Goal: Book appointment/travel/reservation

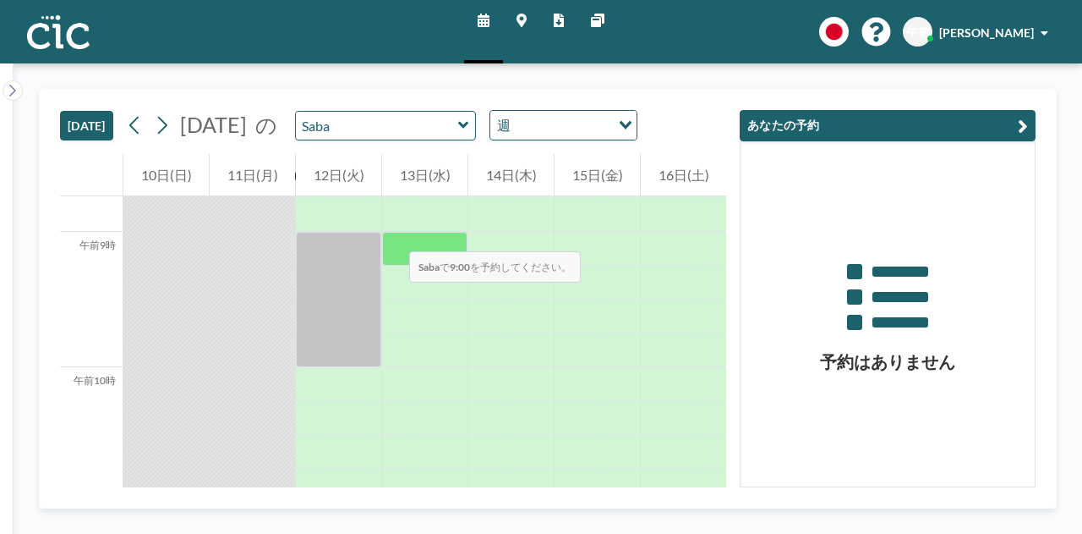
scroll to position [1183, 0]
click at [469, 128] on icon at bounding box center [463, 125] width 11 height 17
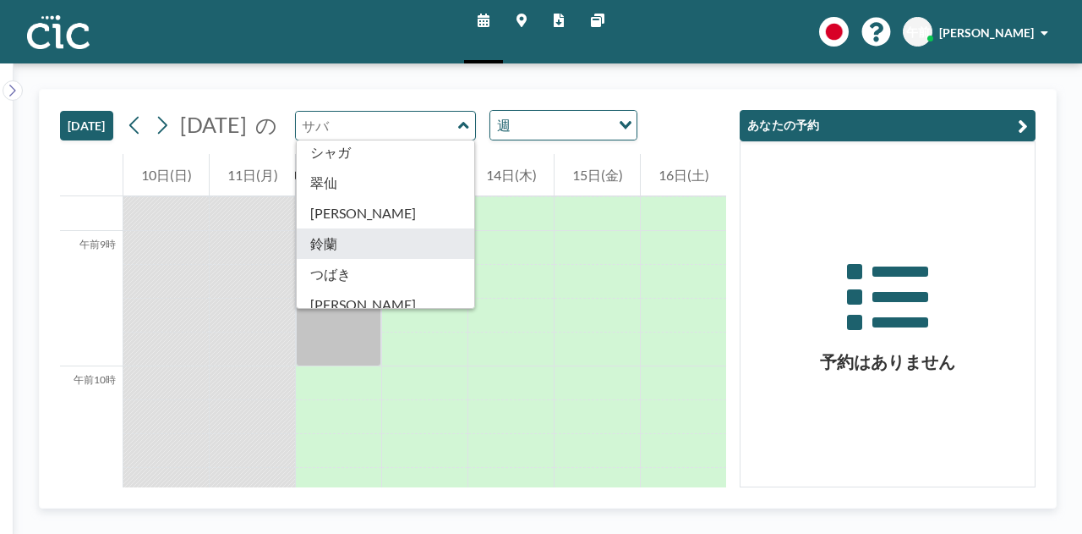
scroll to position [675, 0]
type input "Suzuran"
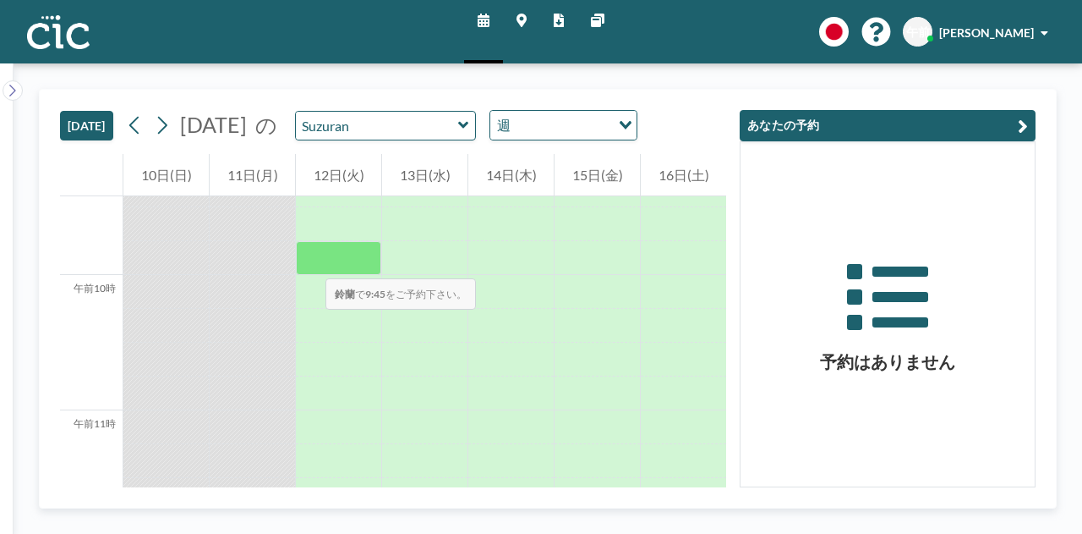
scroll to position [1275, 0]
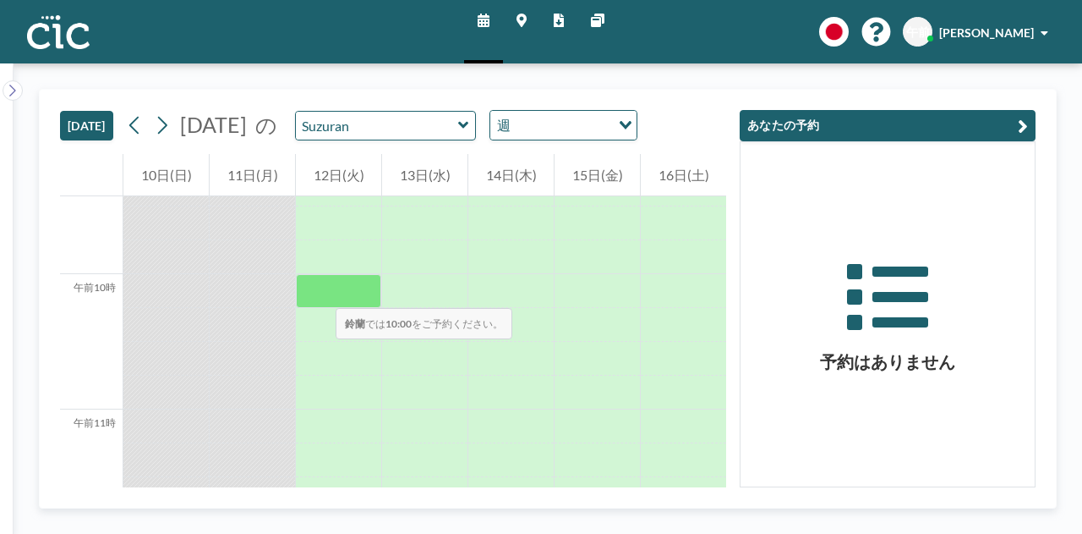
click at [319, 291] on div at bounding box center [338, 291] width 85 height 34
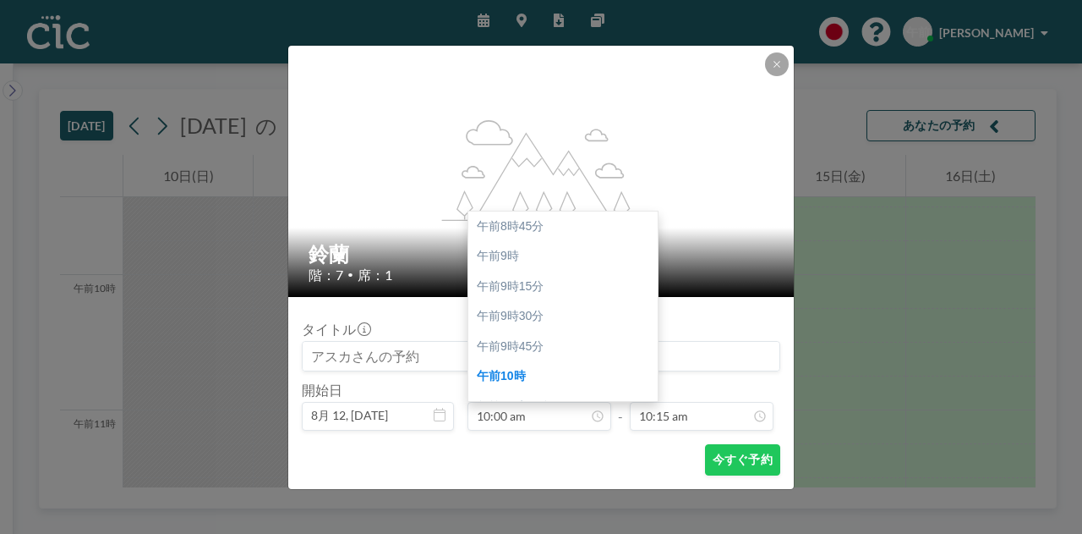
scroll to position [150, 0]
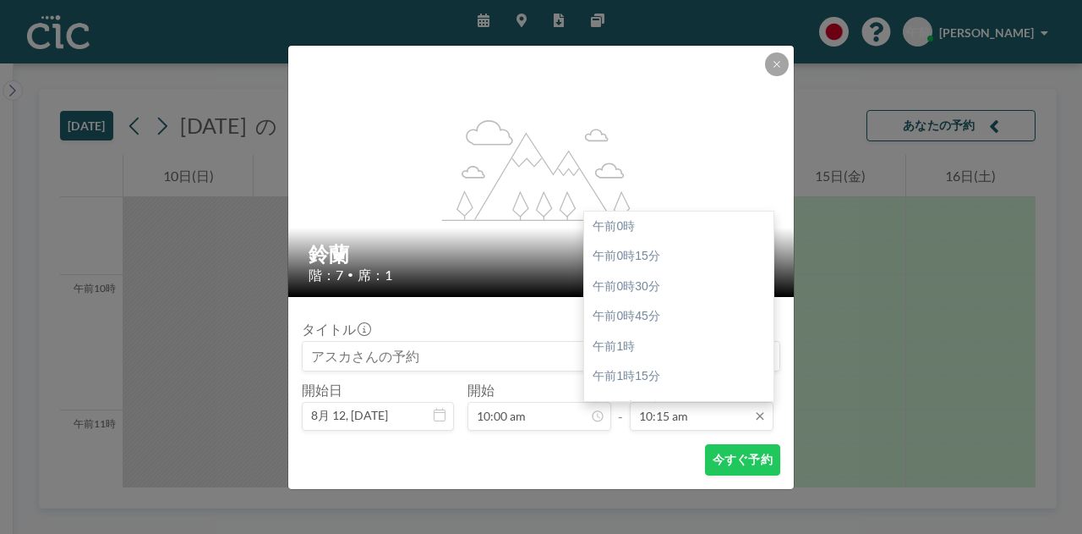
click at [663, 422] on input "10:15 am" at bounding box center [702, 416] width 144 height 29
click at [663, 282] on font "午前10時45分" at bounding box center [630, 286] width 74 height 14
type input "10:45 am"
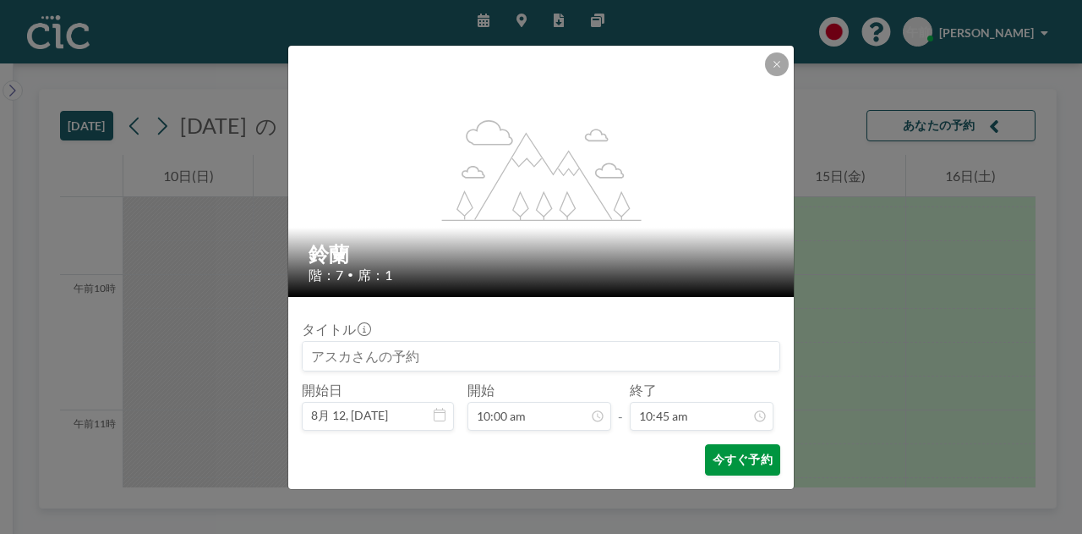
scroll to position [0, 0]
click at [749, 459] on font "今すぐ予約" at bounding box center [743, 458] width 60 height 14
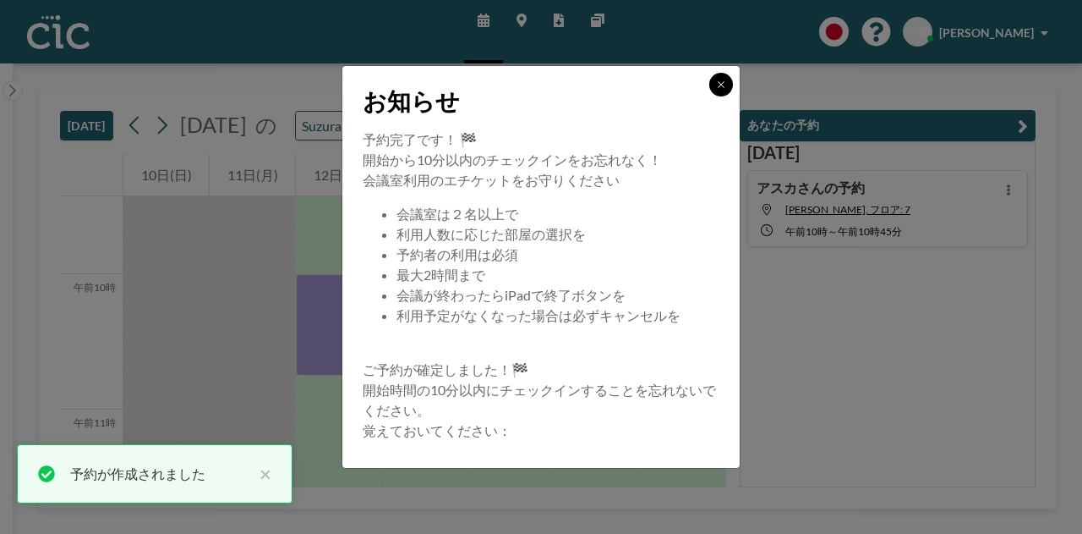
click at [719, 80] on icon at bounding box center [721, 84] width 10 height 10
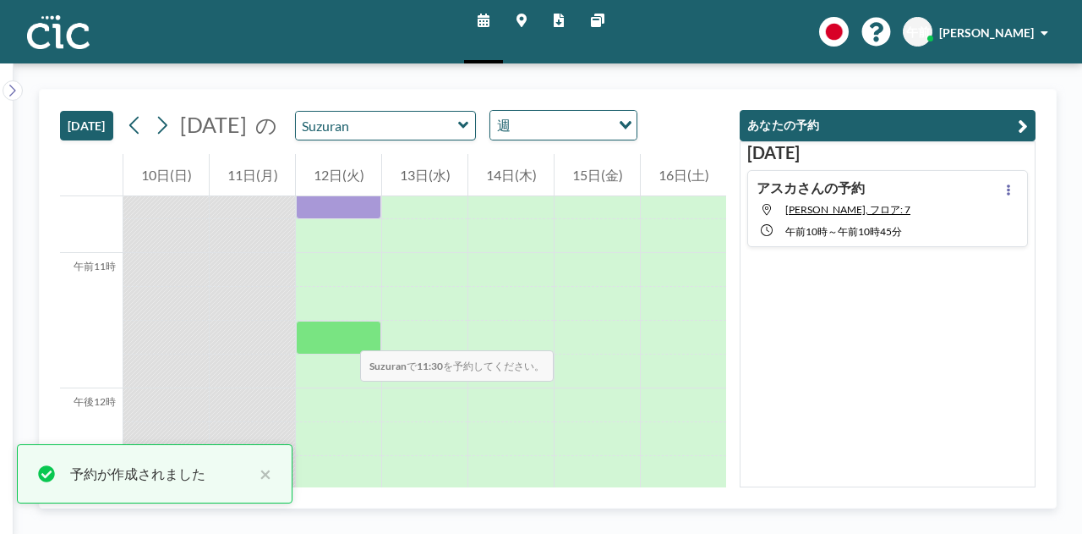
scroll to position [1432, 0]
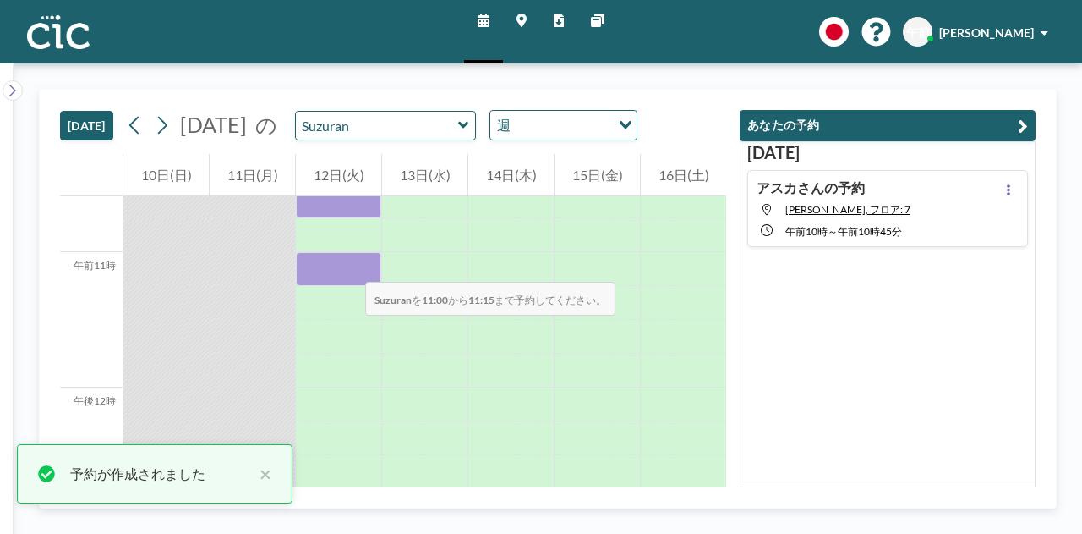
click at [348, 265] on div at bounding box center [338, 269] width 85 height 34
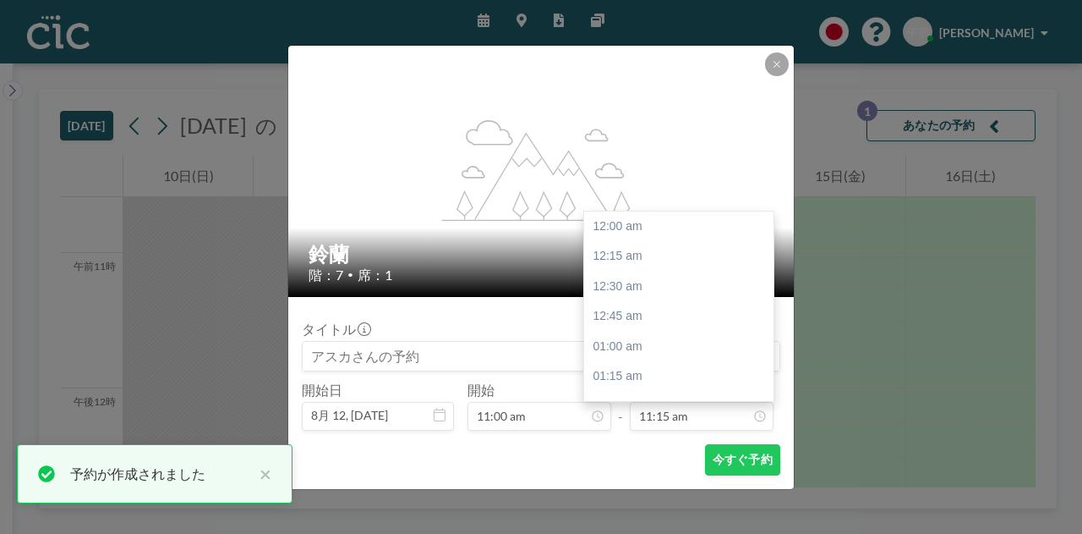
scroll to position [1354, 0]
click at [683, 408] on input "11:15 am" at bounding box center [702, 416] width 144 height 29
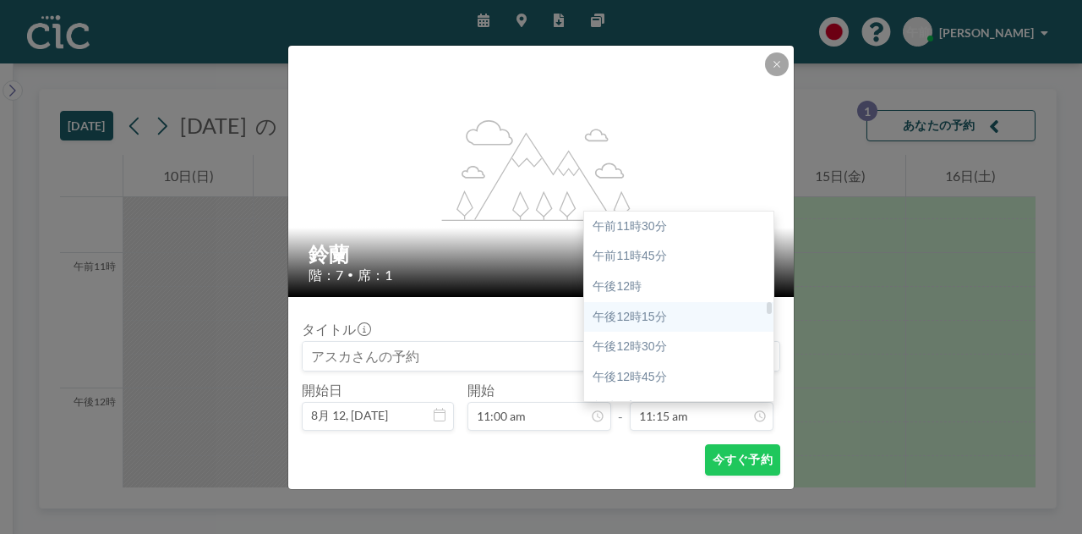
click at [678, 314] on div "午後12時15分" at bounding box center [683, 317] width 198 height 30
type input "12:15 pm"
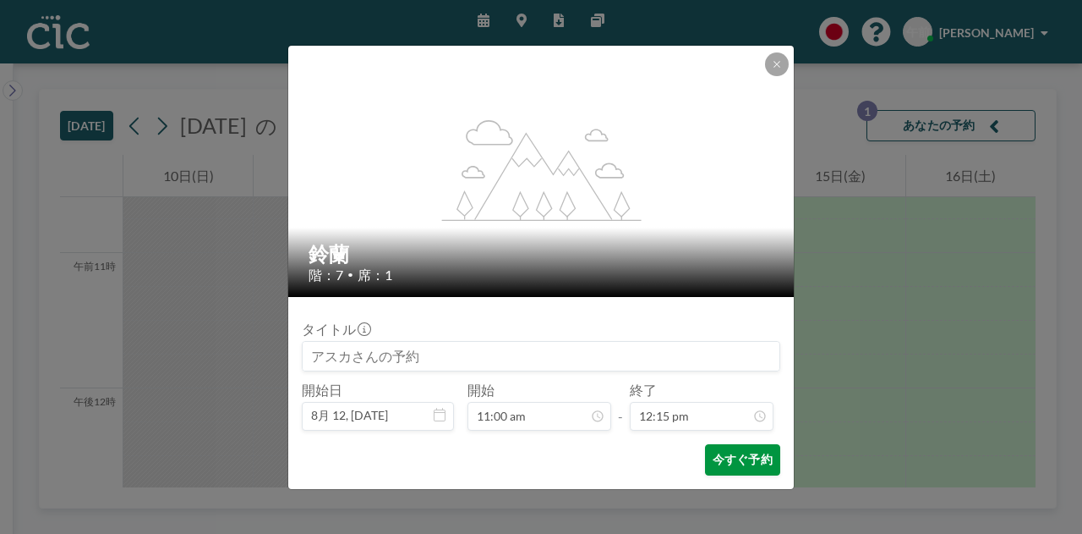
scroll to position [1475, 0]
click at [742, 461] on font "今すぐ予約" at bounding box center [743, 458] width 60 height 14
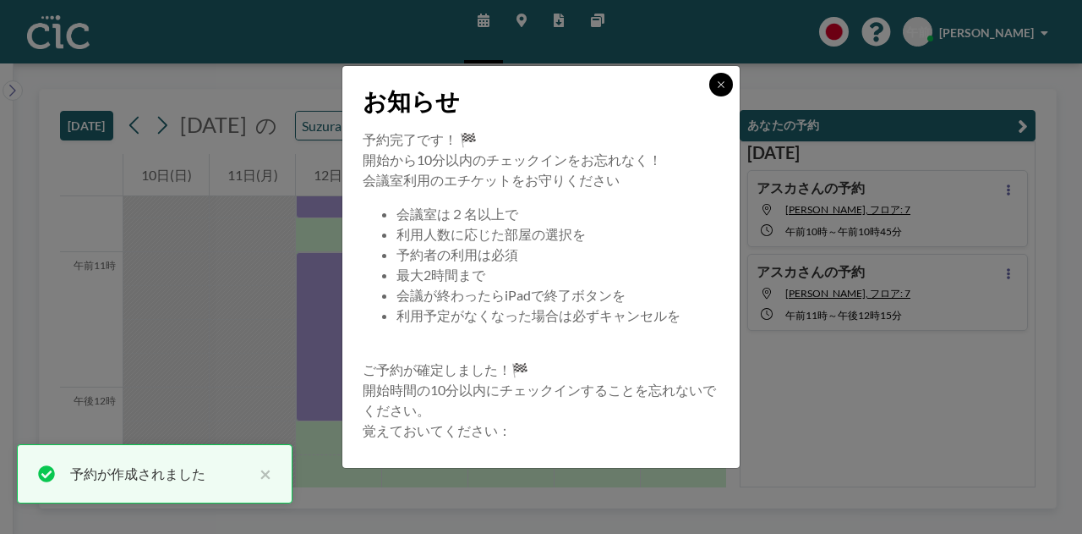
click at [729, 90] on button at bounding box center [721, 85] width 24 height 24
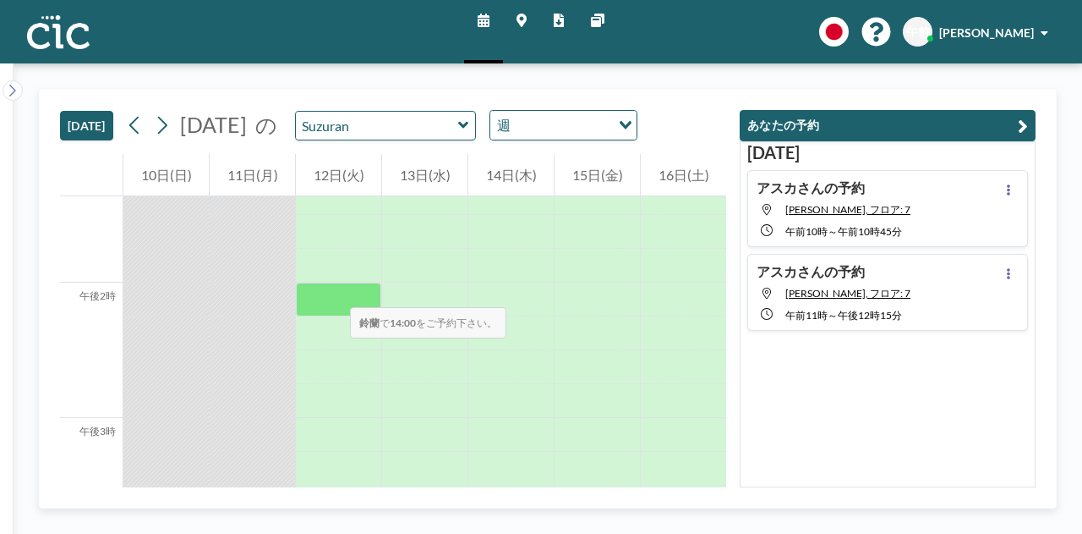
scroll to position [1823, 0]
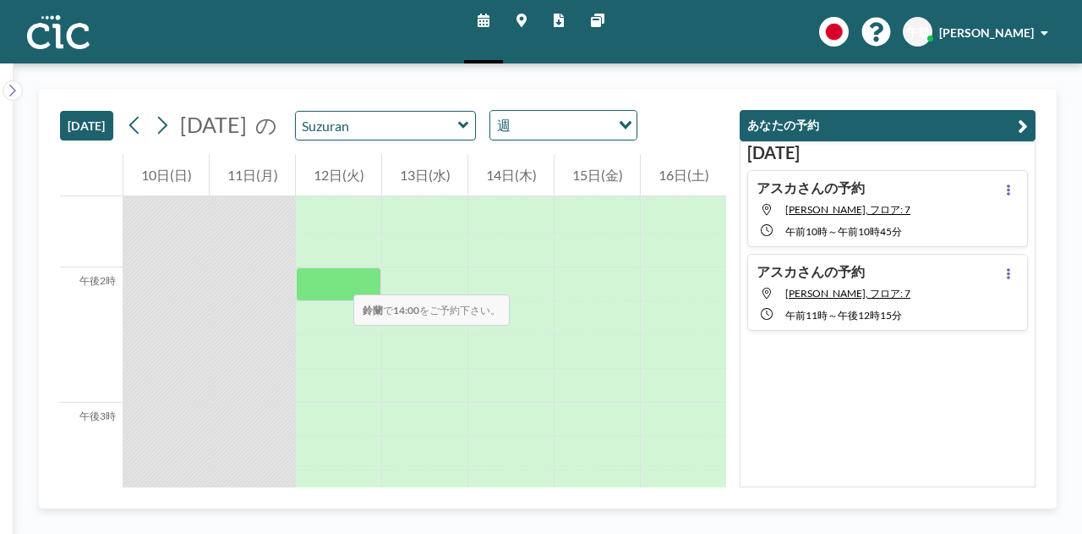
click at [337, 277] on div at bounding box center [338, 284] width 85 height 34
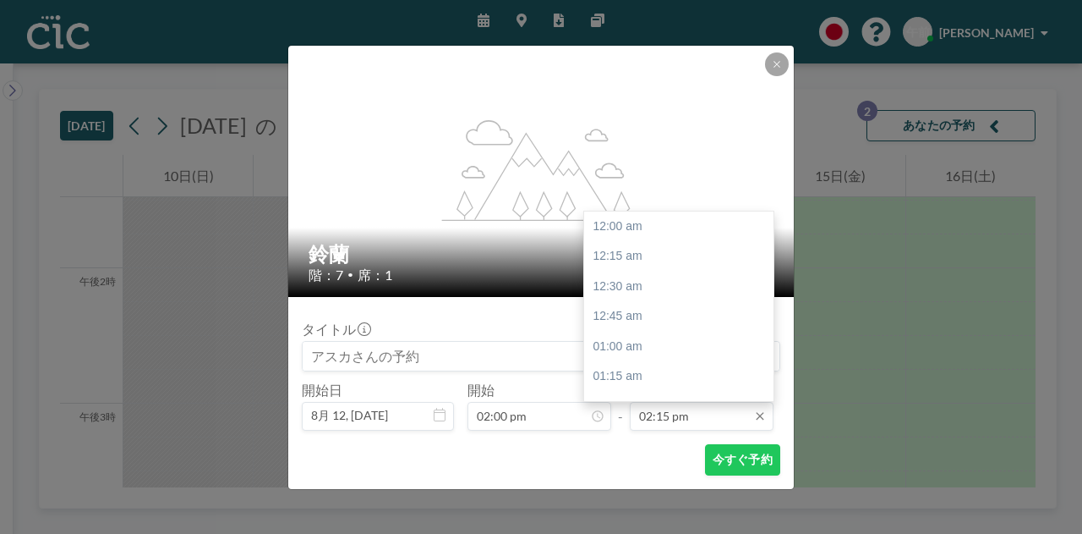
scroll to position [1715, 0]
click at [648, 407] on input "02:15 pm" at bounding box center [702, 416] width 144 height 29
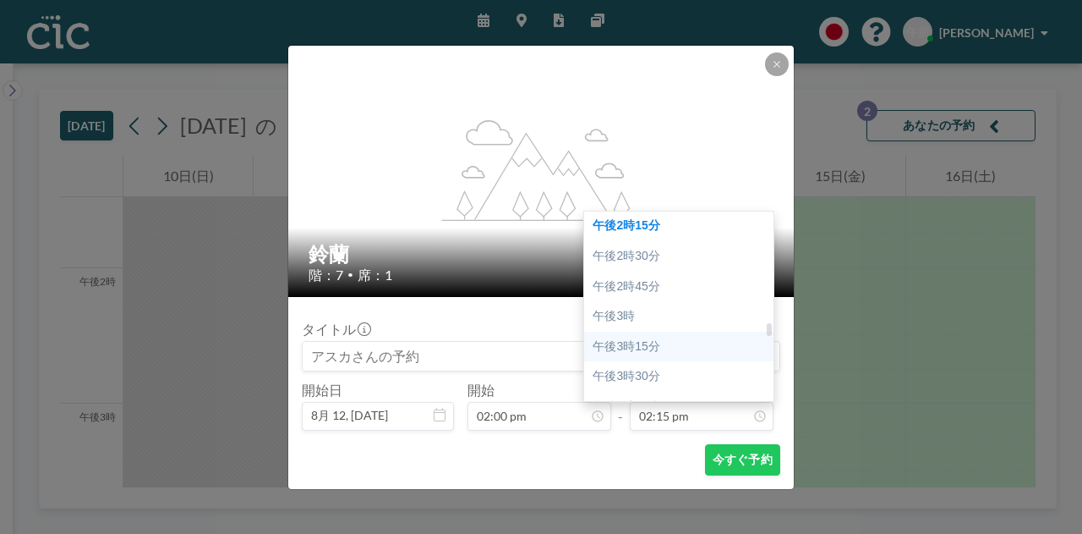
click at [661, 349] on div "午後3時15分" at bounding box center [683, 346] width 198 height 30
type input "03:15 pm"
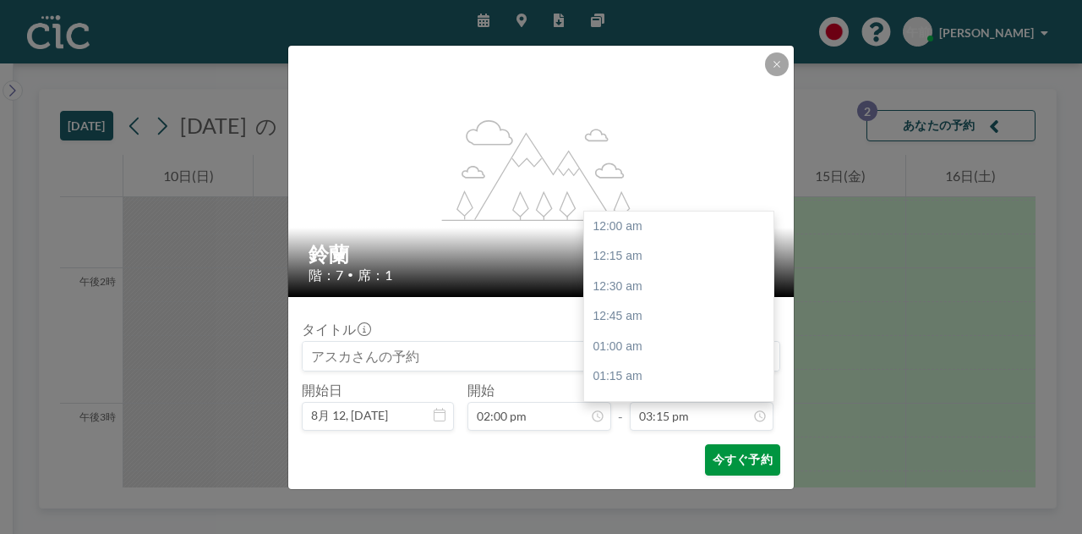
scroll to position [1836, 0]
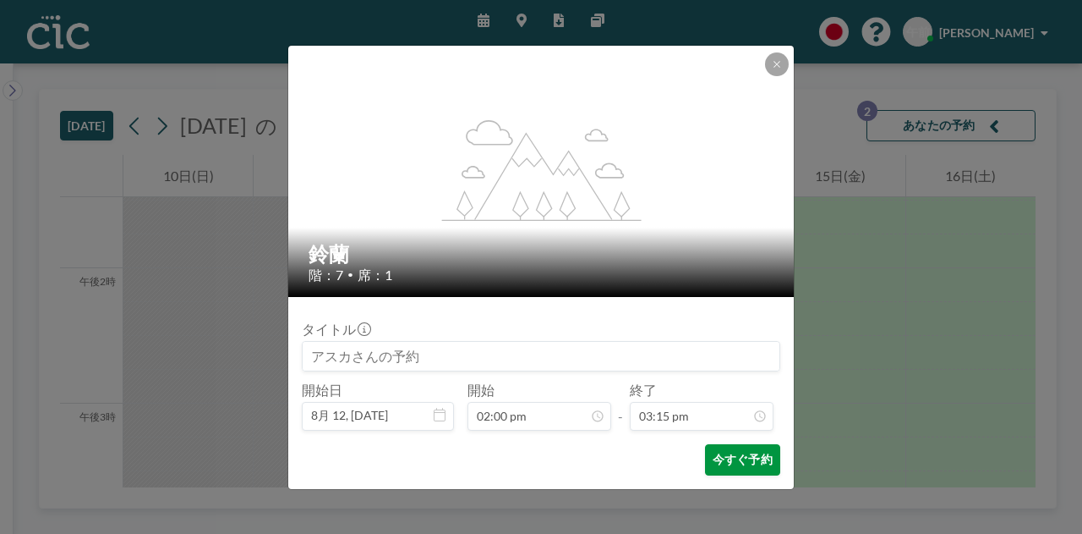
click at [727, 452] on font "今すぐ予約" at bounding box center [743, 458] width 60 height 14
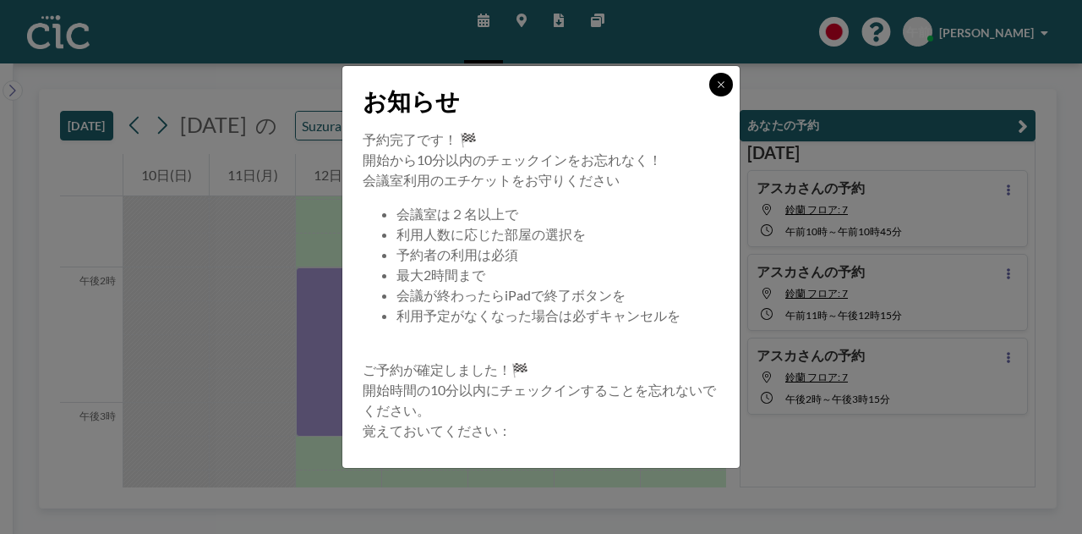
click at [730, 80] on button at bounding box center [721, 85] width 24 height 24
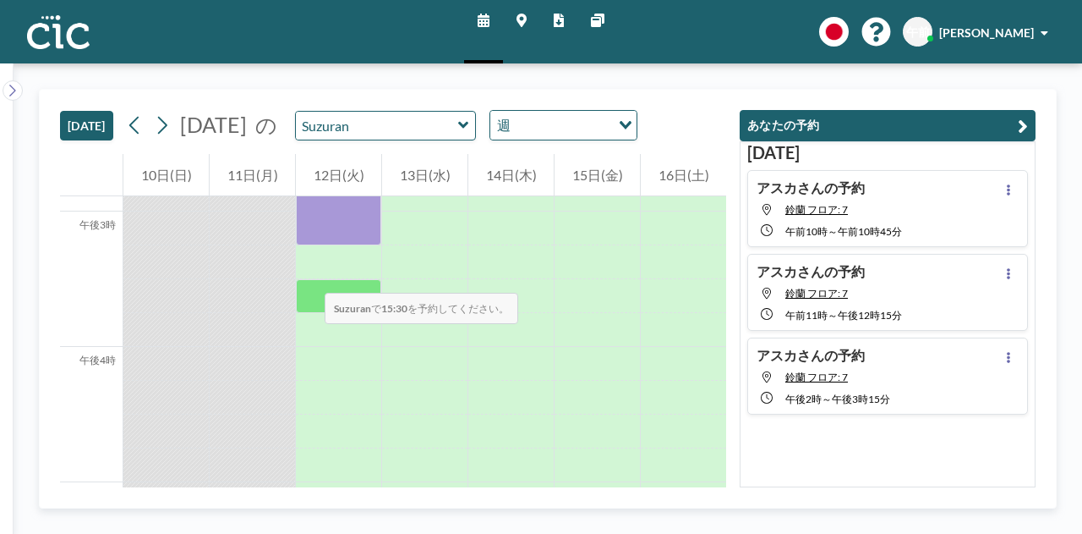
scroll to position [2011, 0]
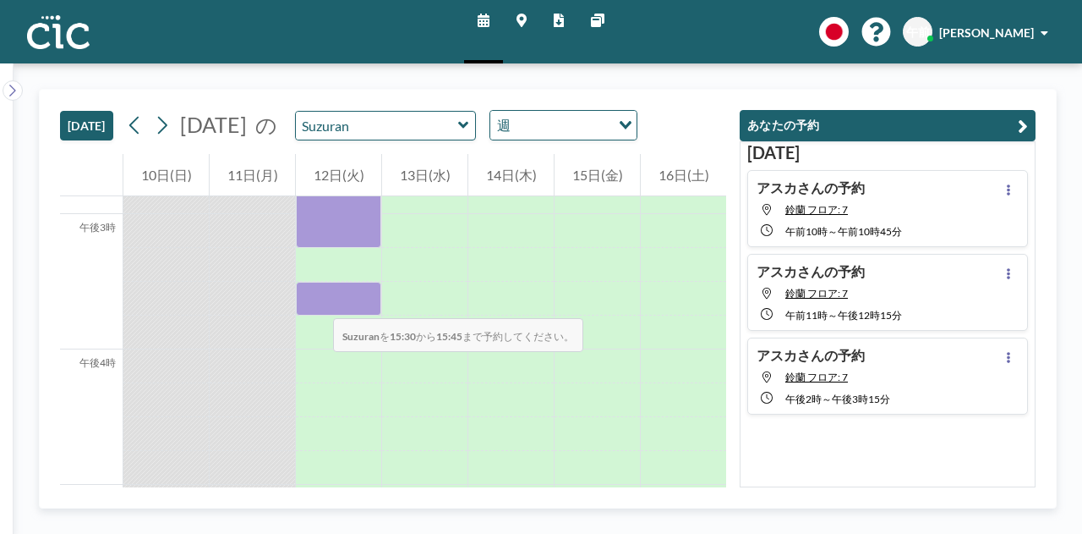
click at [316, 301] on div at bounding box center [338, 299] width 85 height 34
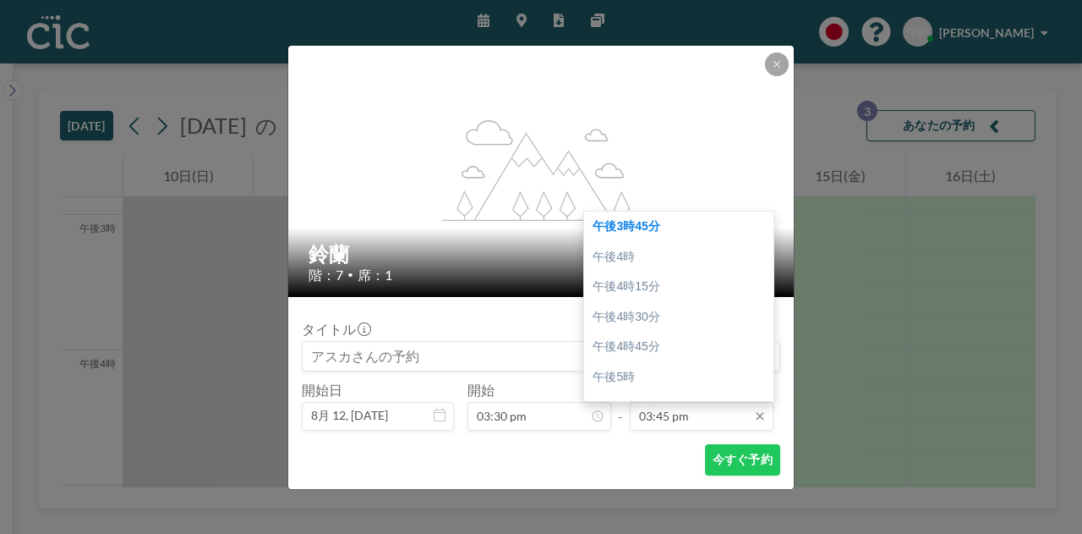
click at [666, 415] on input "03:45 pm" at bounding box center [702, 416] width 144 height 29
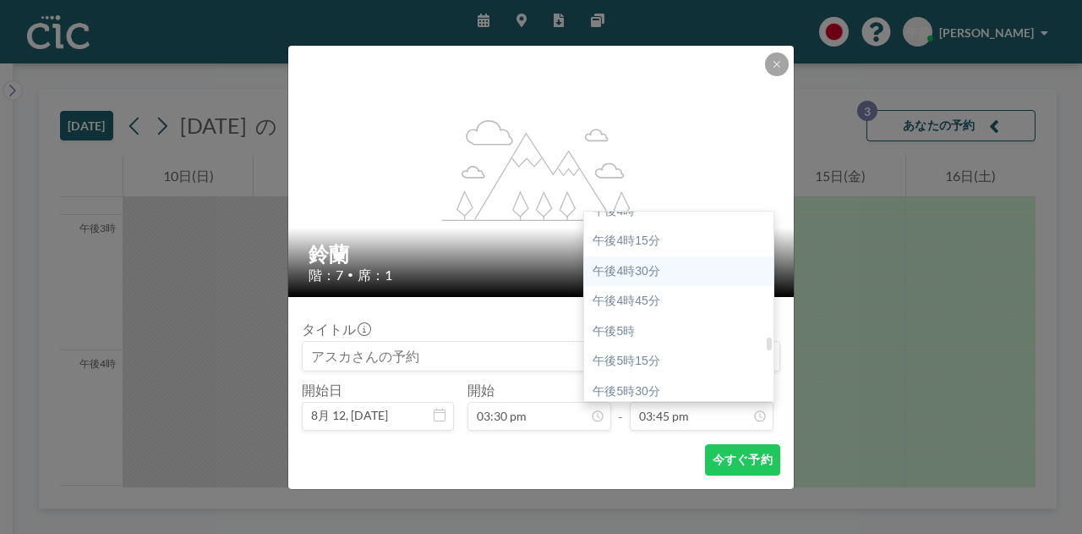
scroll to position [1940, 0]
click at [659, 270] on font "午後4時30分" at bounding box center [626, 272] width 67 height 14
type input "04:30 pm"
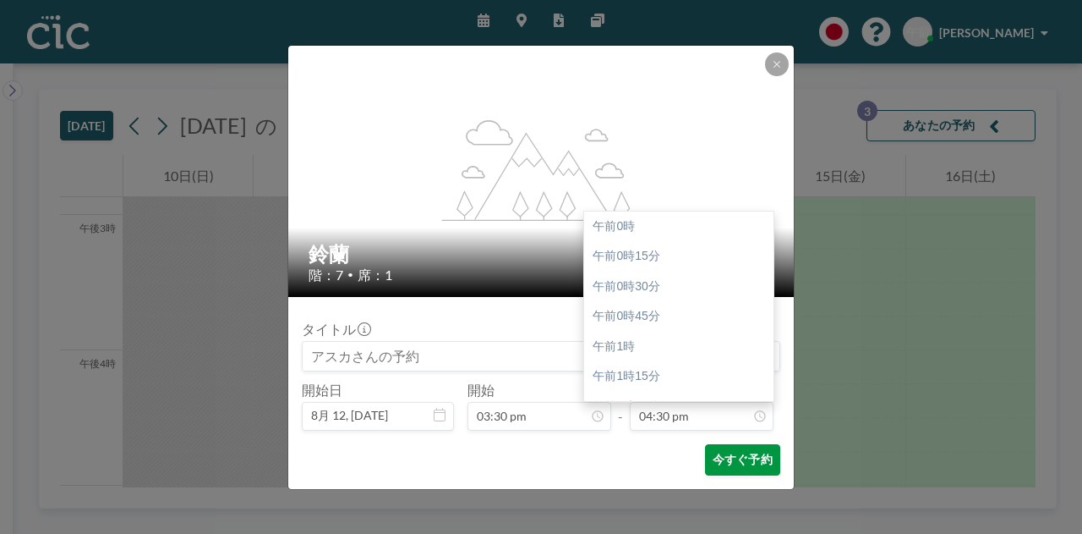
scroll to position [1986, 0]
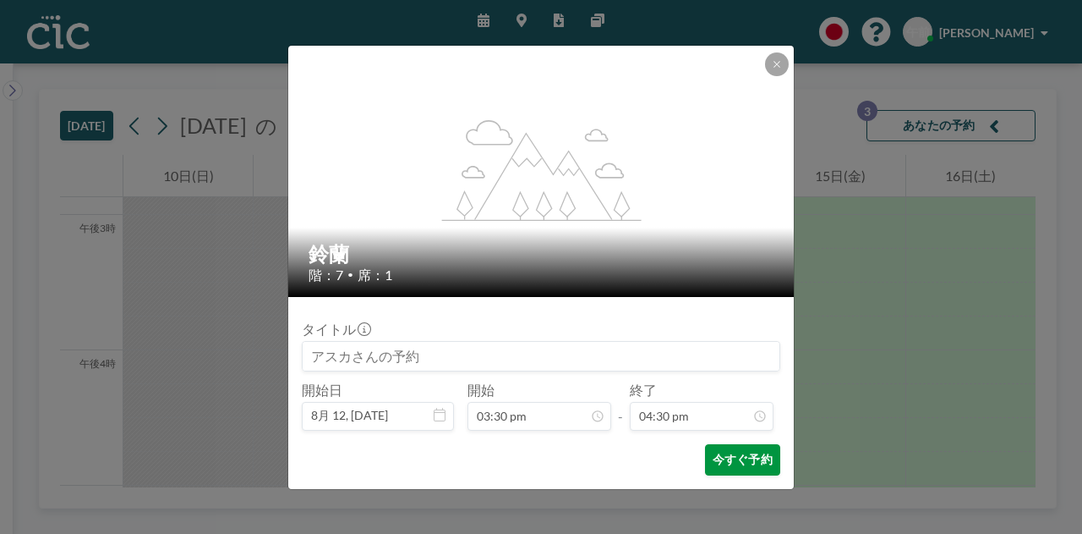
click at [737, 466] on font "今すぐ予約" at bounding box center [743, 458] width 60 height 14
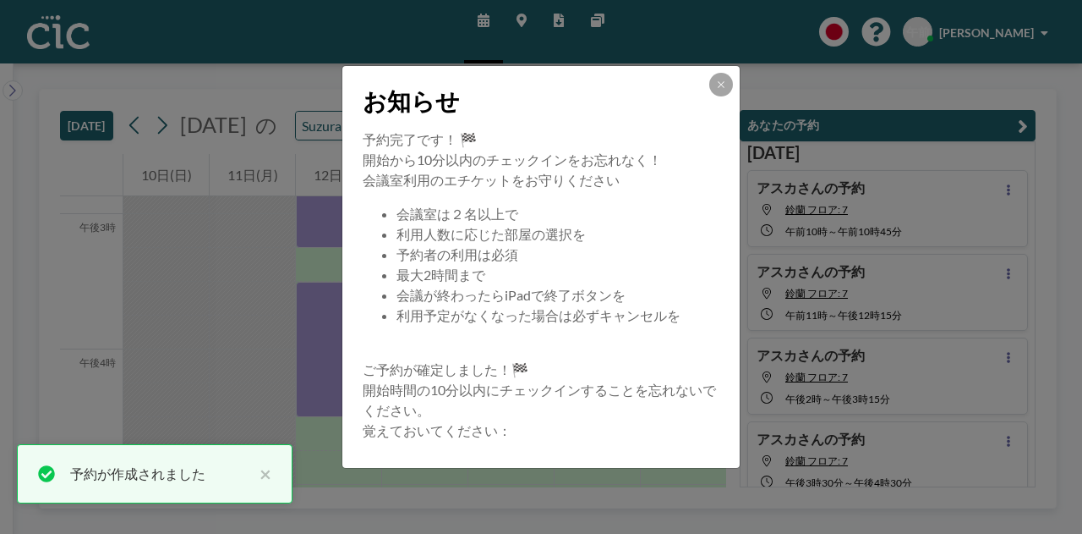
scroll to position [14, 0]
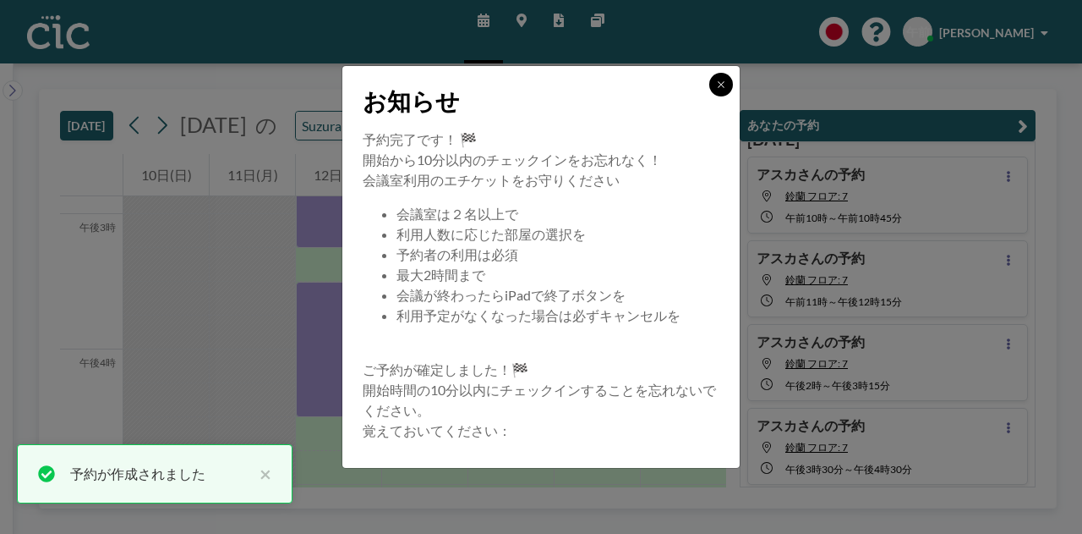
click at [722, 80] on icon at bounding box center [721, 84] width 10 height 10
